Goal: Task Accomplishment & Management: Use online tool/utility

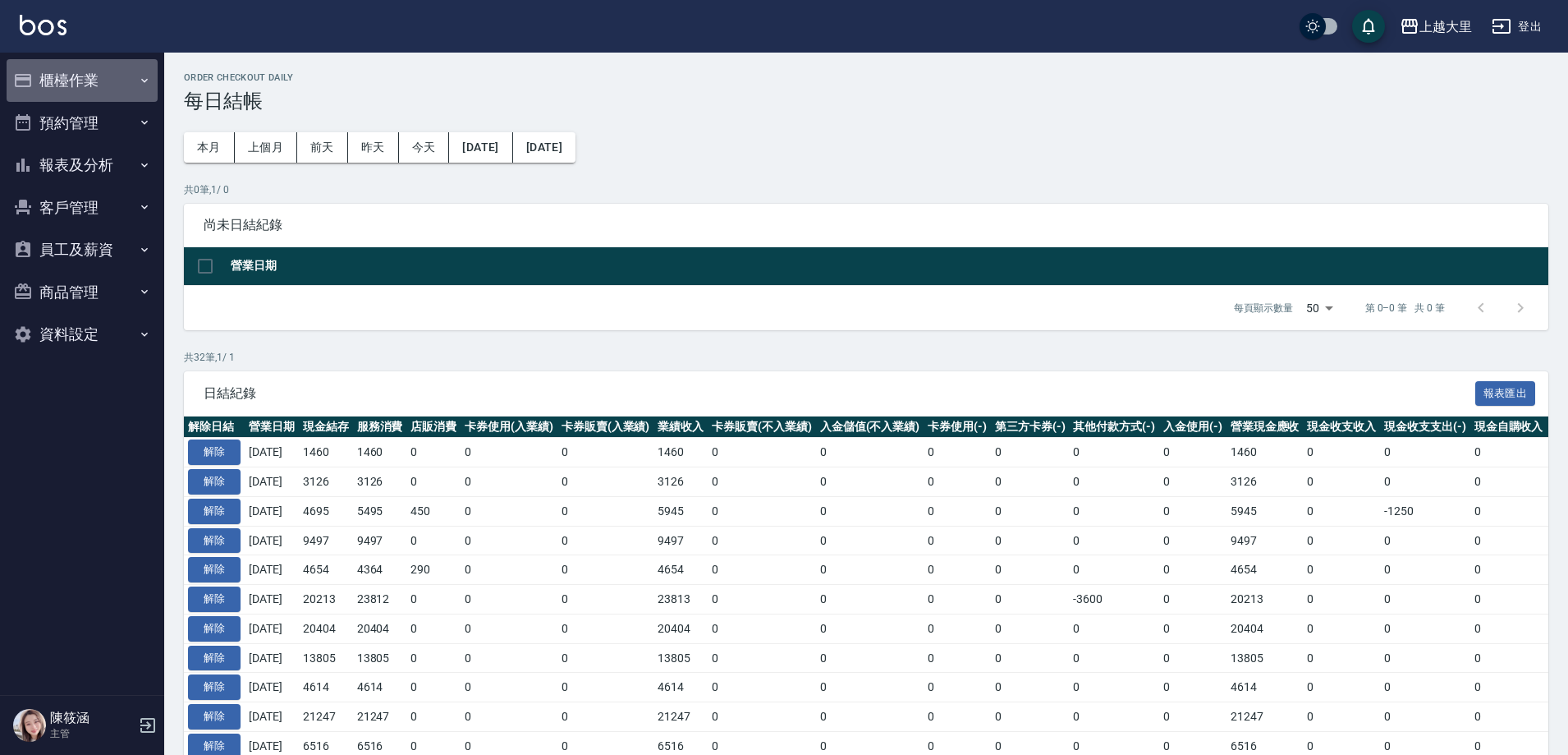
click at [97, 80] on button "櫃檯作業" at bounding box center [82, 81] width 151 height 43
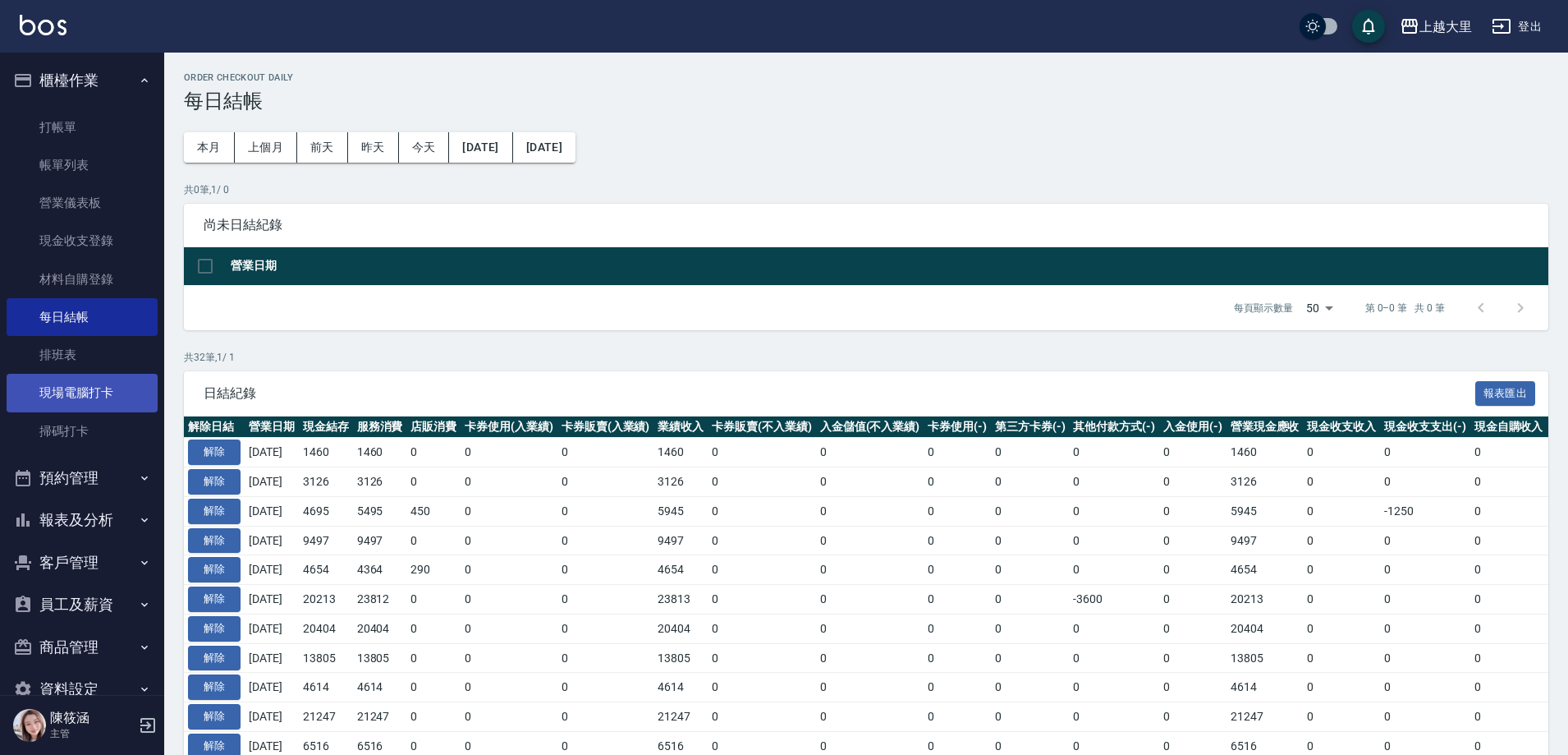
click at [108, 398] on link "現場電腦打卡" at bounding box center [82, 392] width 151 height 38
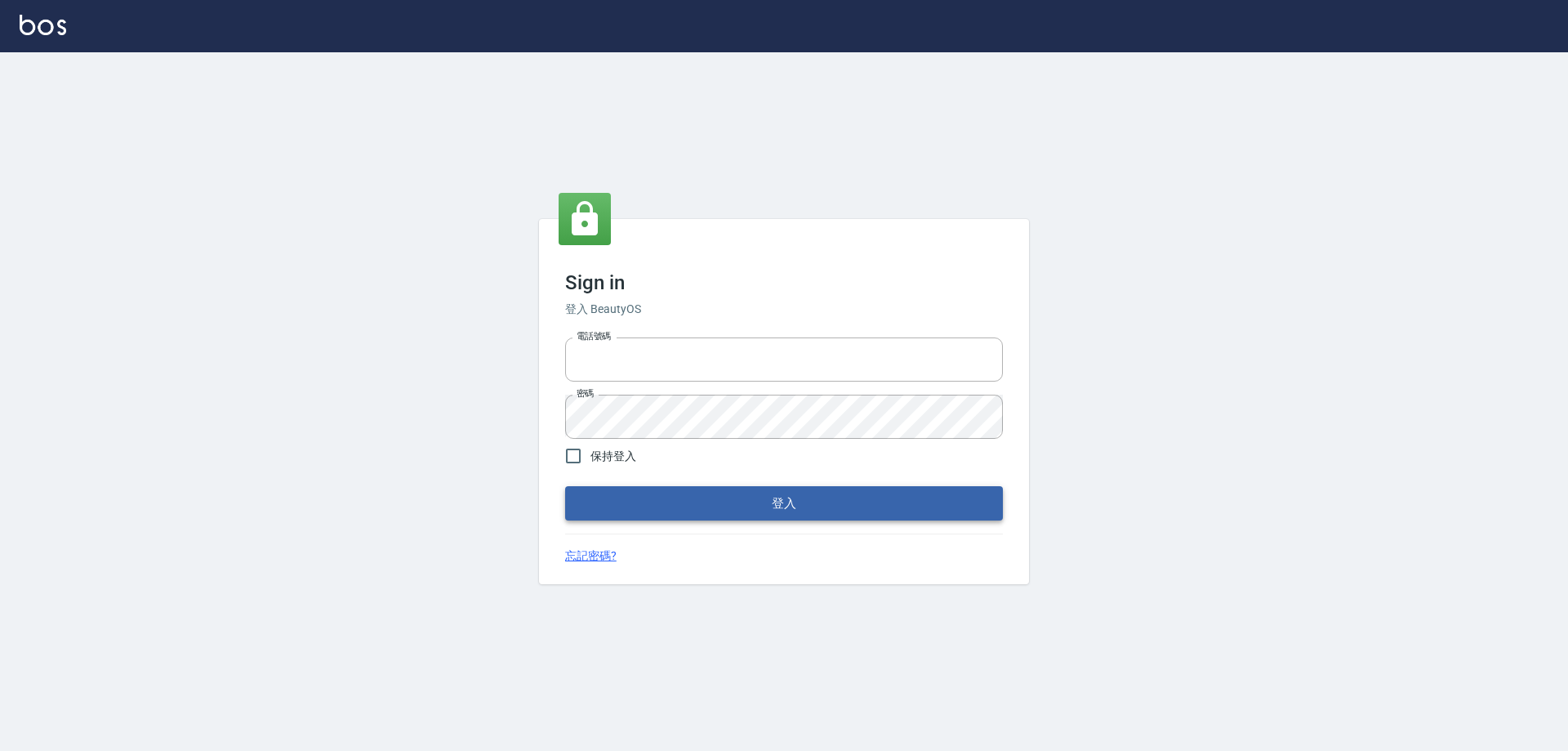
type input "0927586163"
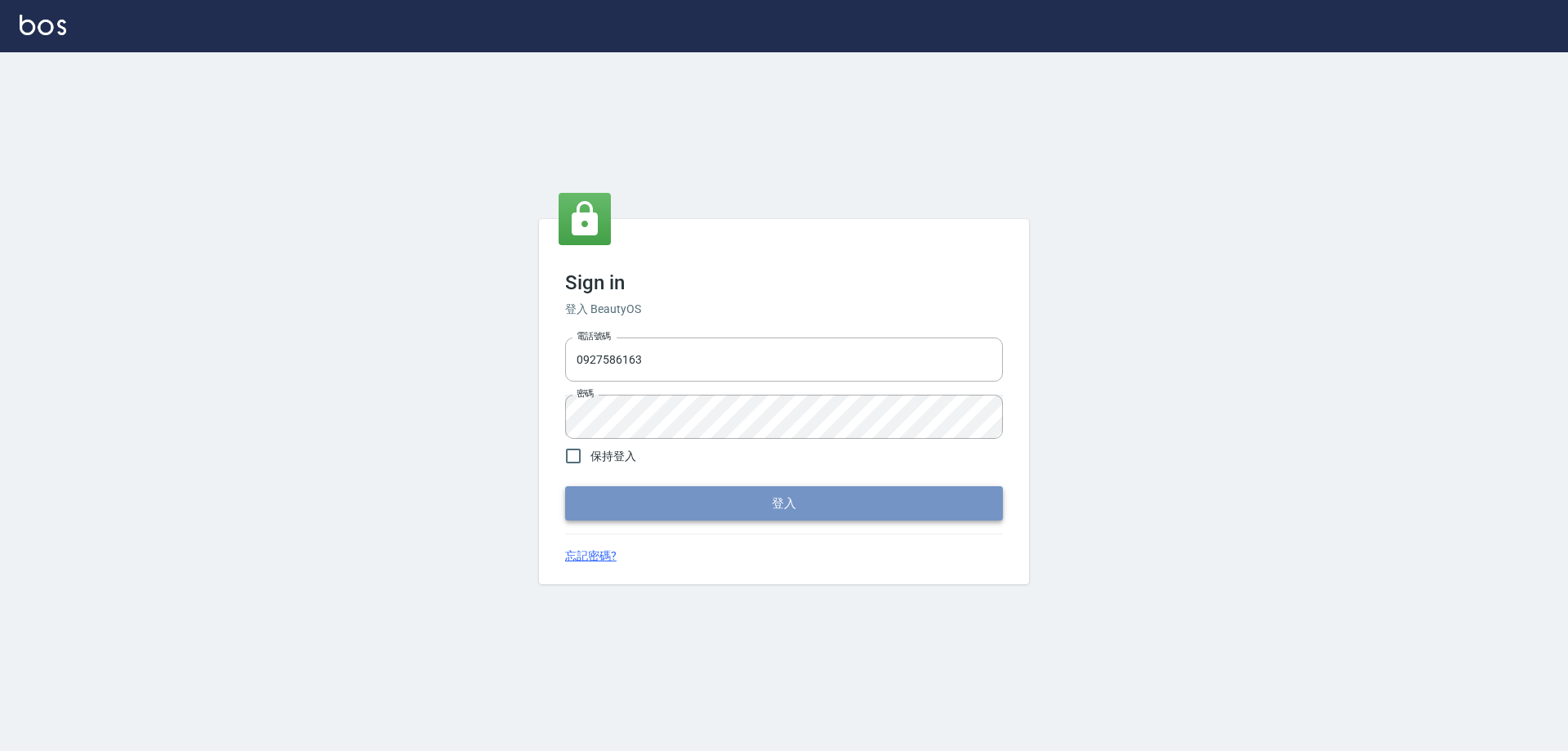
click at [780, 501] on button "登入" at bounding box center [784, 503] width 438 height 34
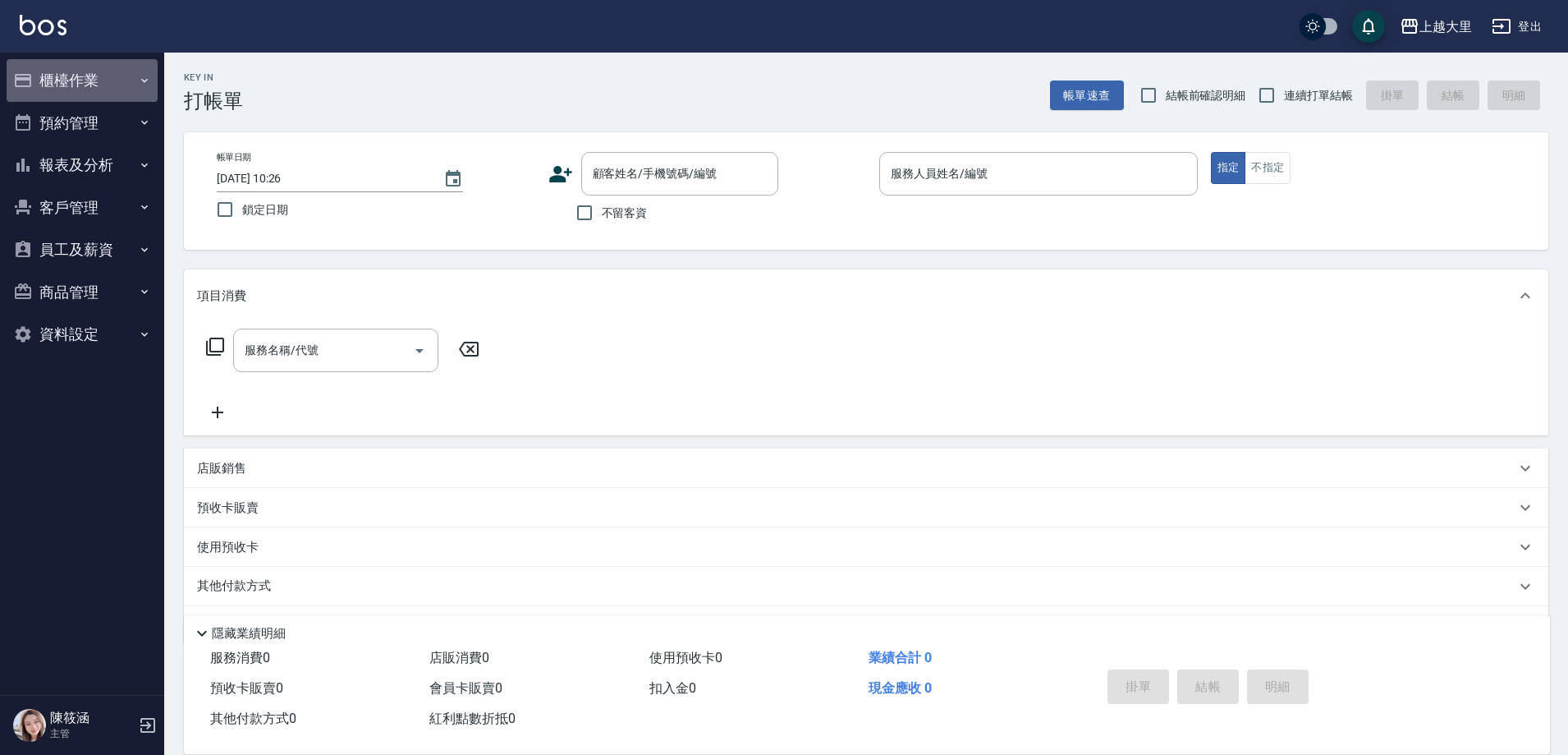
click at [120, 82] on button "櫃檯作業" at bounding box center [82, 81] width 151 height 43
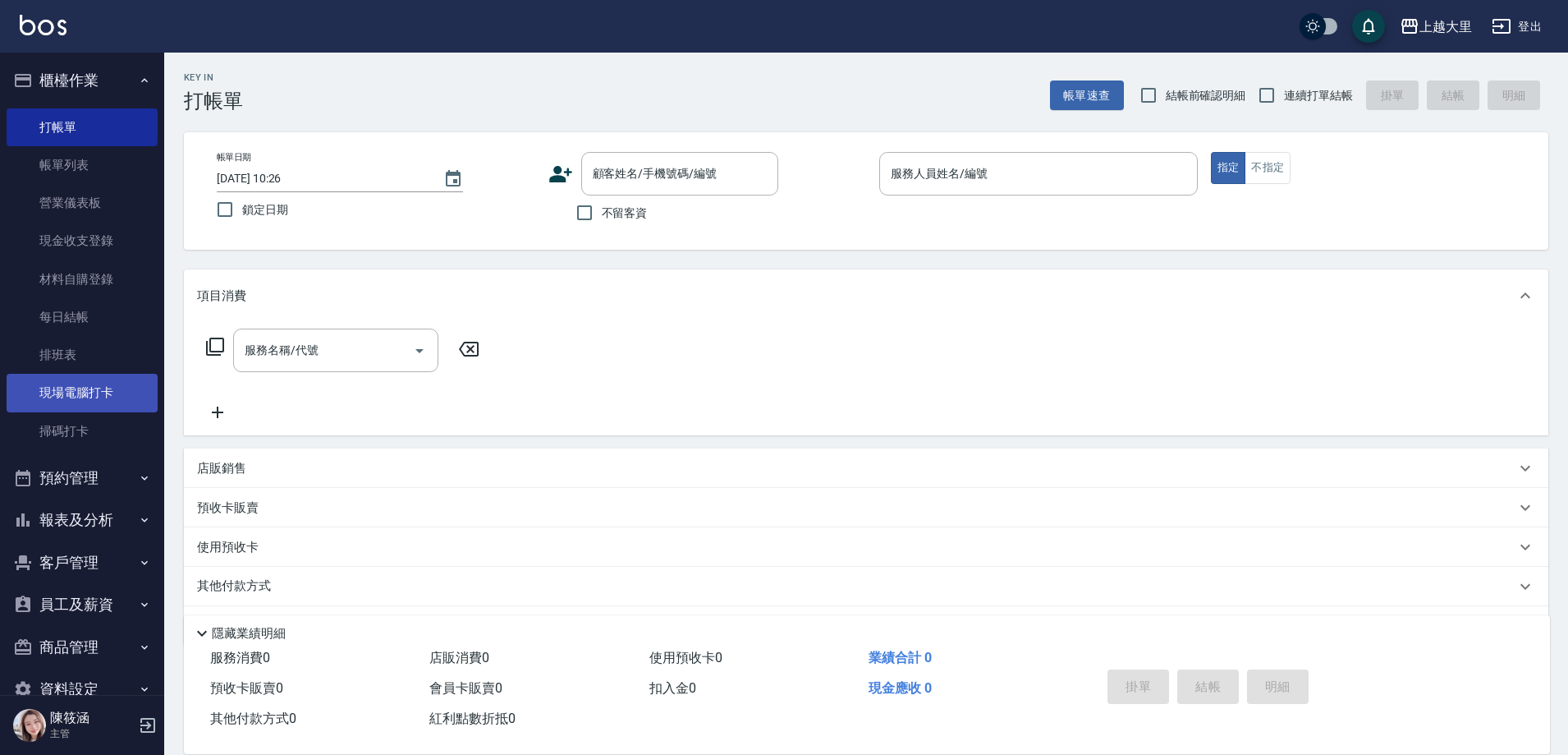
click at [103, 387] on link "現場電腦打卡" at bounding box center [82, 392] width 151 height 38
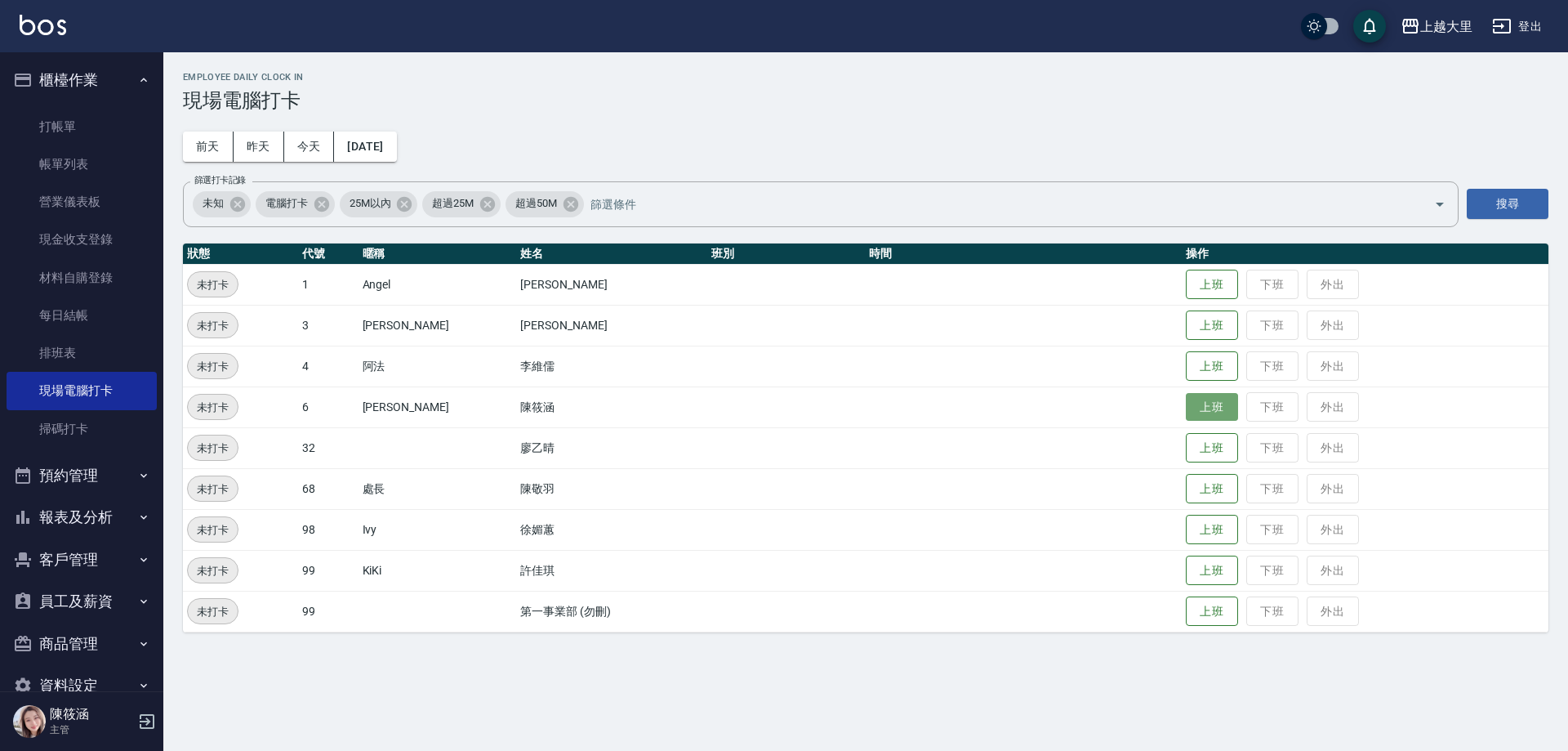
click at [1201, 412] on button "上班" at bounding box center [1212, 407] width 52 height 29
click at [1204, 450] on button "上班" at bounding box center [1212, 448] width 52 height 29
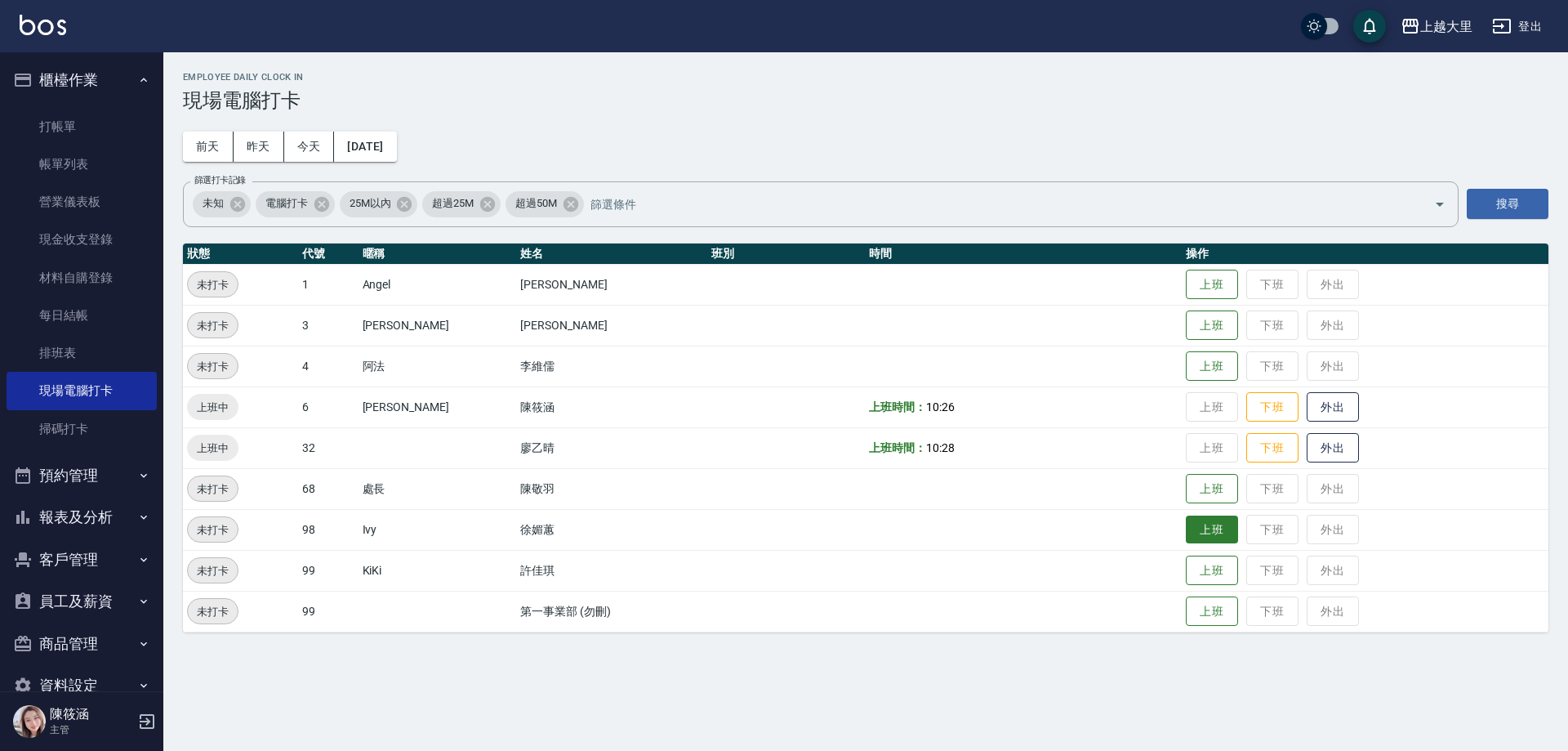
click at [1206, 523] on button "上班" at bounding box center [1212, 530] width 52 height 29
